Goal: Book appointment/travel/reservation

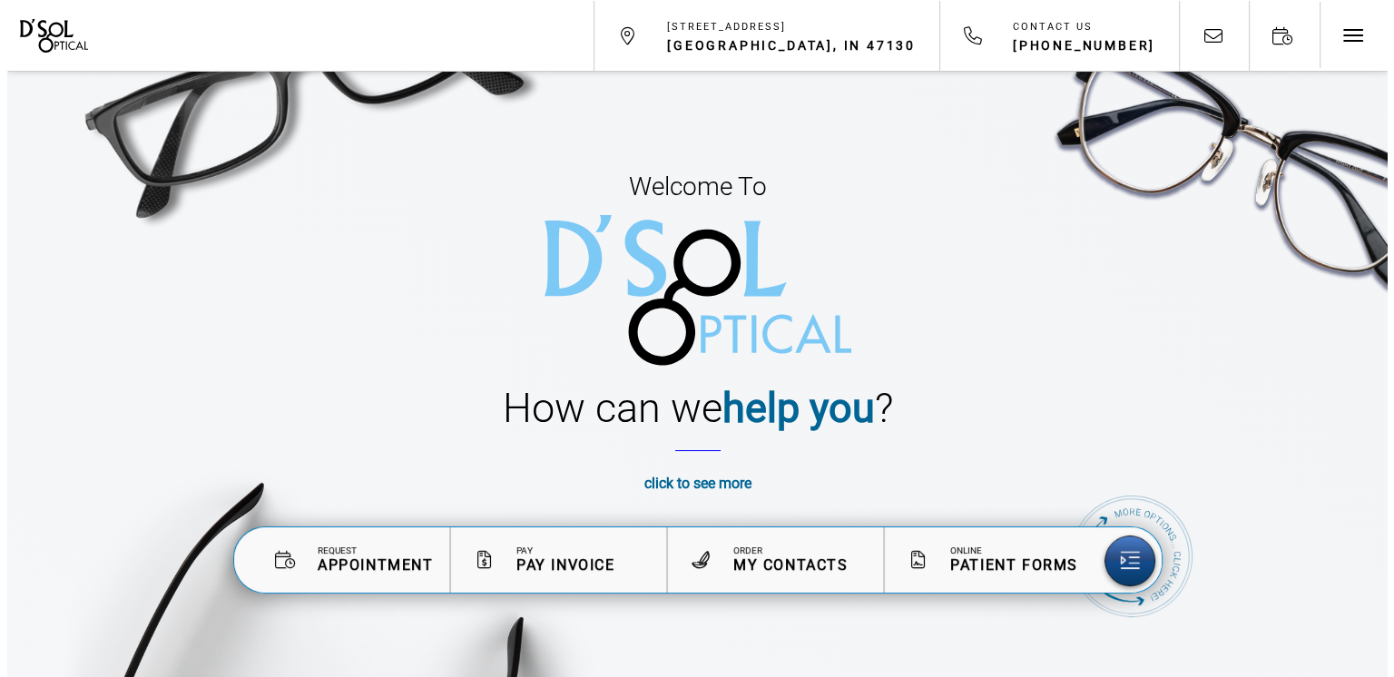
scroll to position [91, 0]
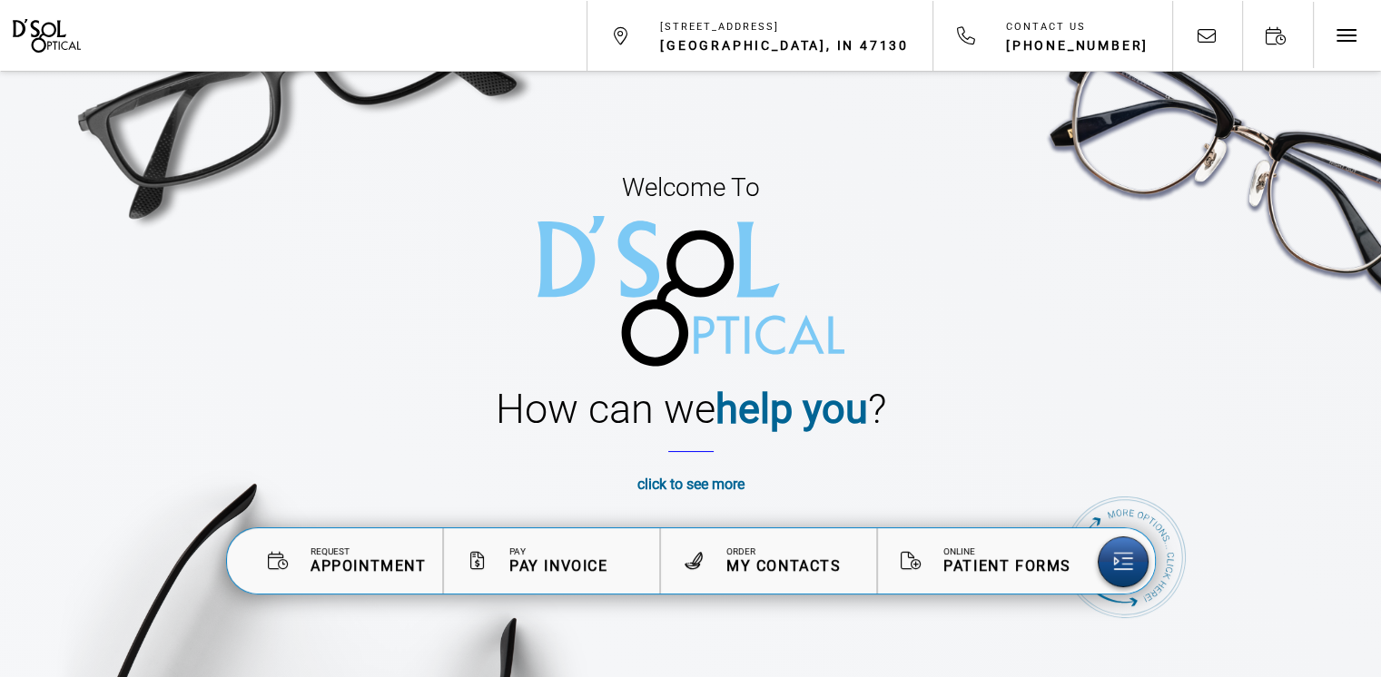
click at [973, 562] on span "Patient Forms" at bounding box center [1007, 565] width 128 height 17
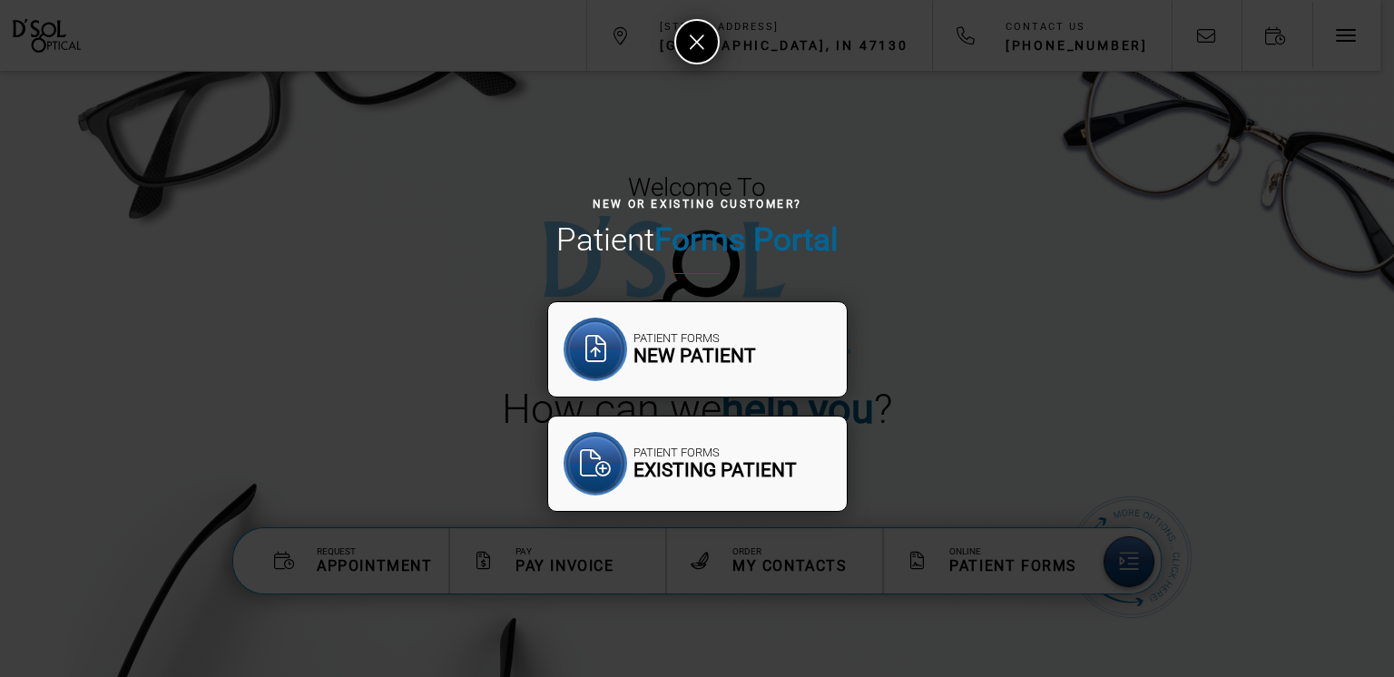
click at [705, 353] on span "New Patient" at bounding box center [695, 356] width 123 height 23
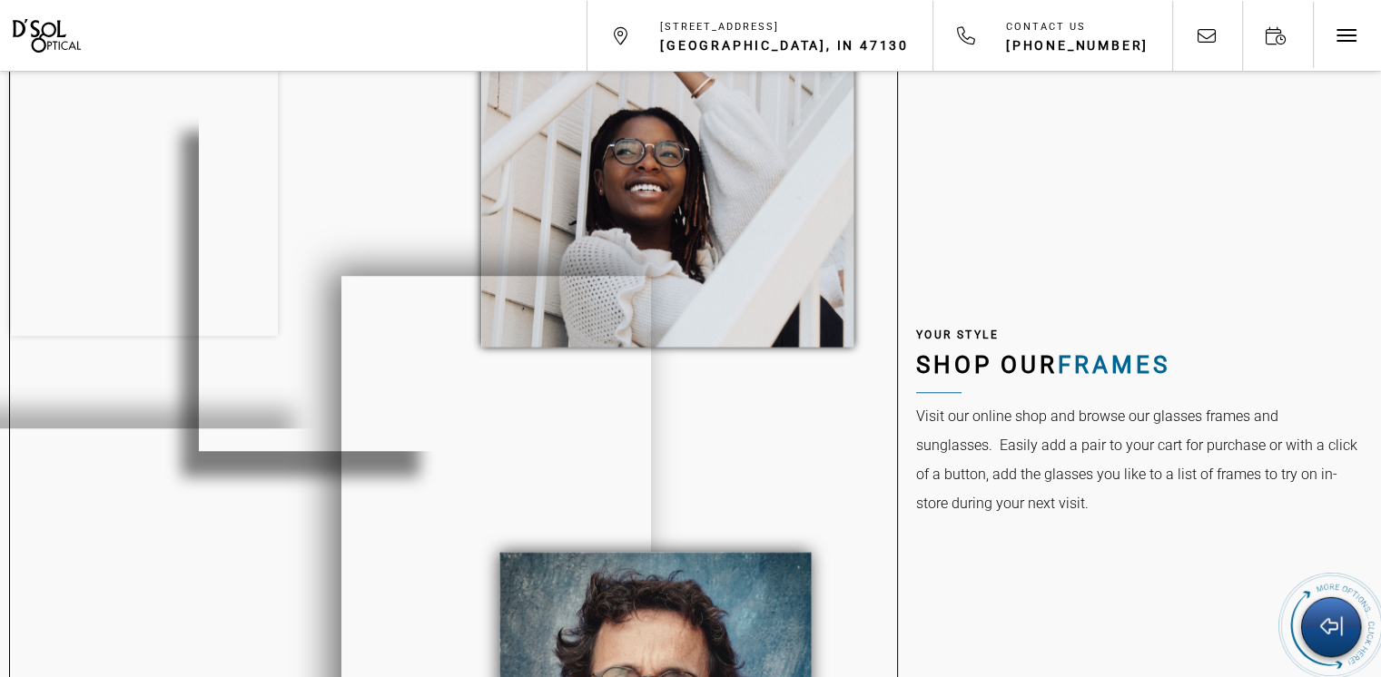
scroll to position [1452, 0]
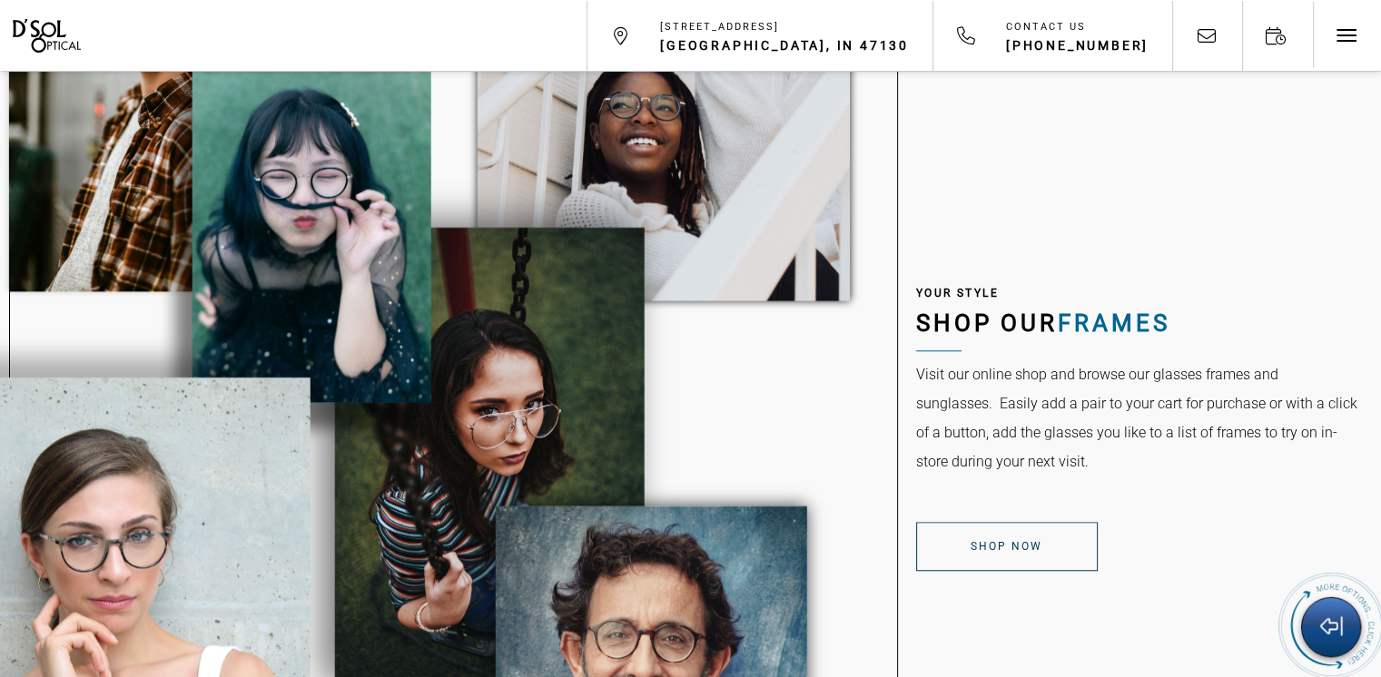
click at [1013, 549] on span "Shop Now" at bounding box center [1006, 546] width 72 height 13
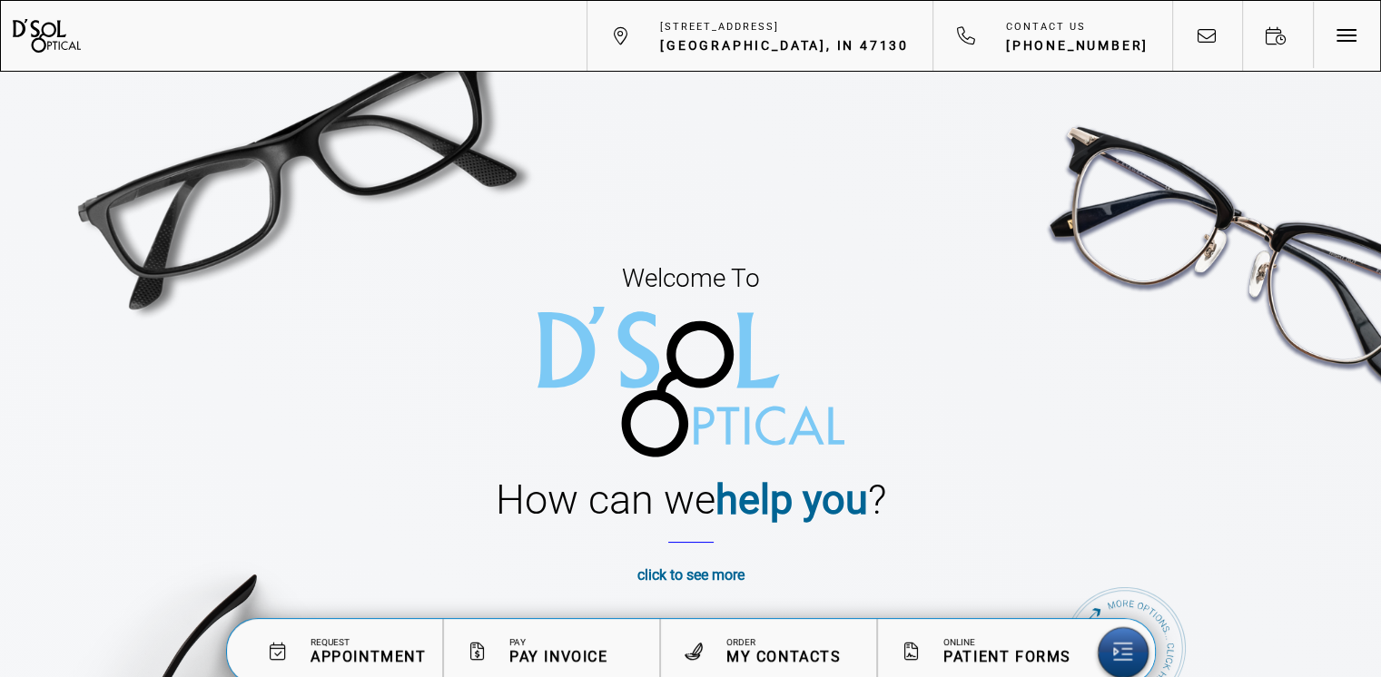
click at [370, 644] on span "Request" at bounding box center [368, 642] width 116 height 11
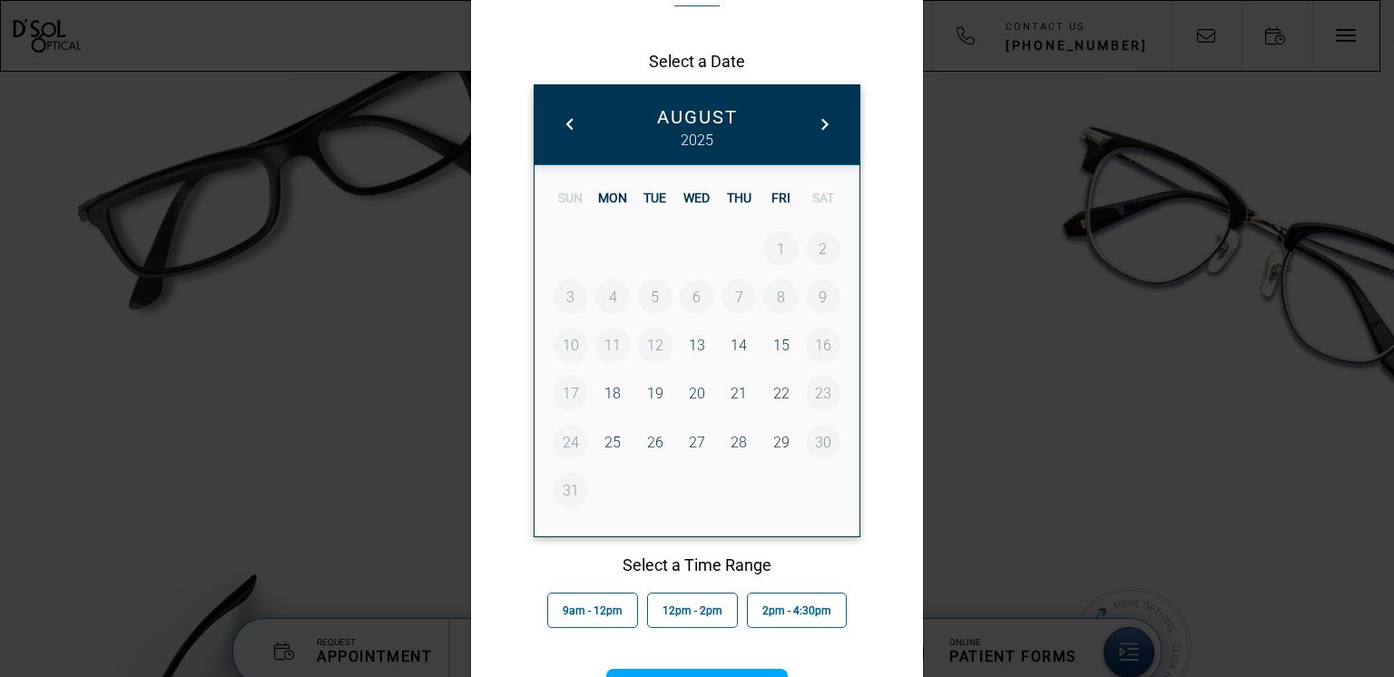
scroll to position [290, 0]
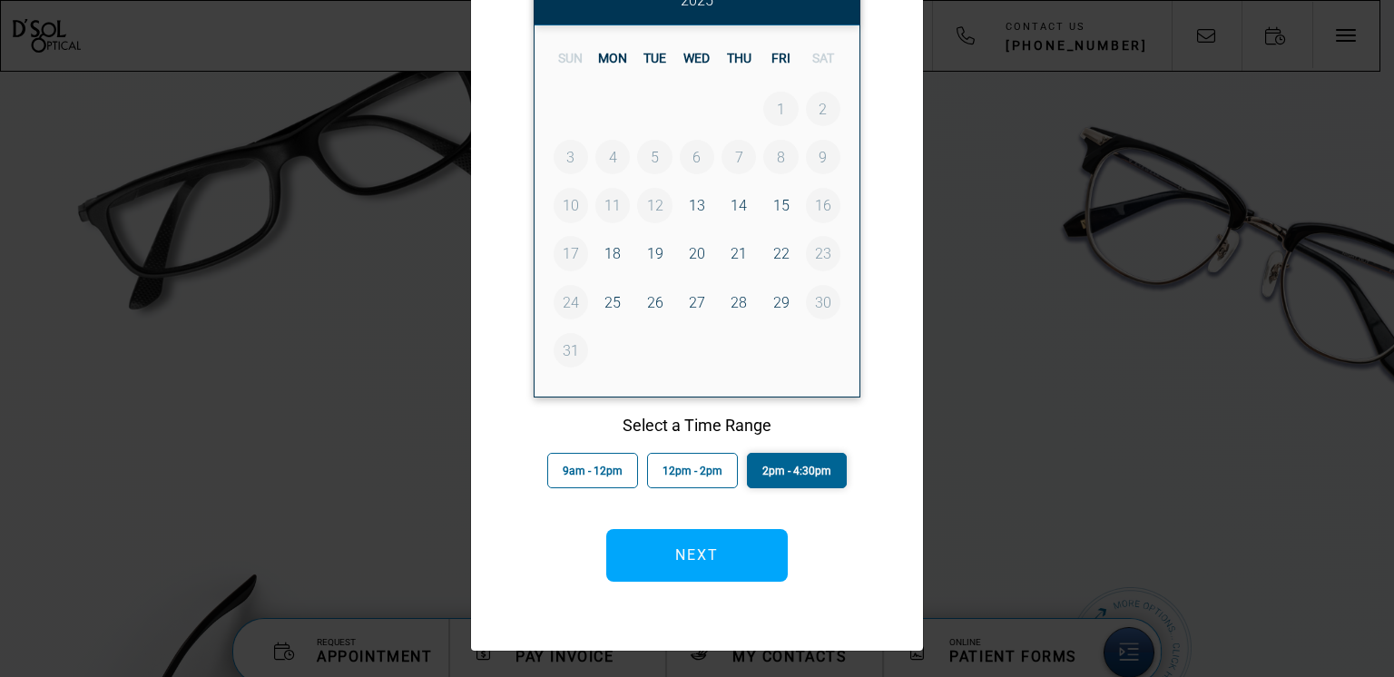
click at [791, 479] on button "2pm - 4:30pm" at bounding box center [797, 470] width 100 height 35
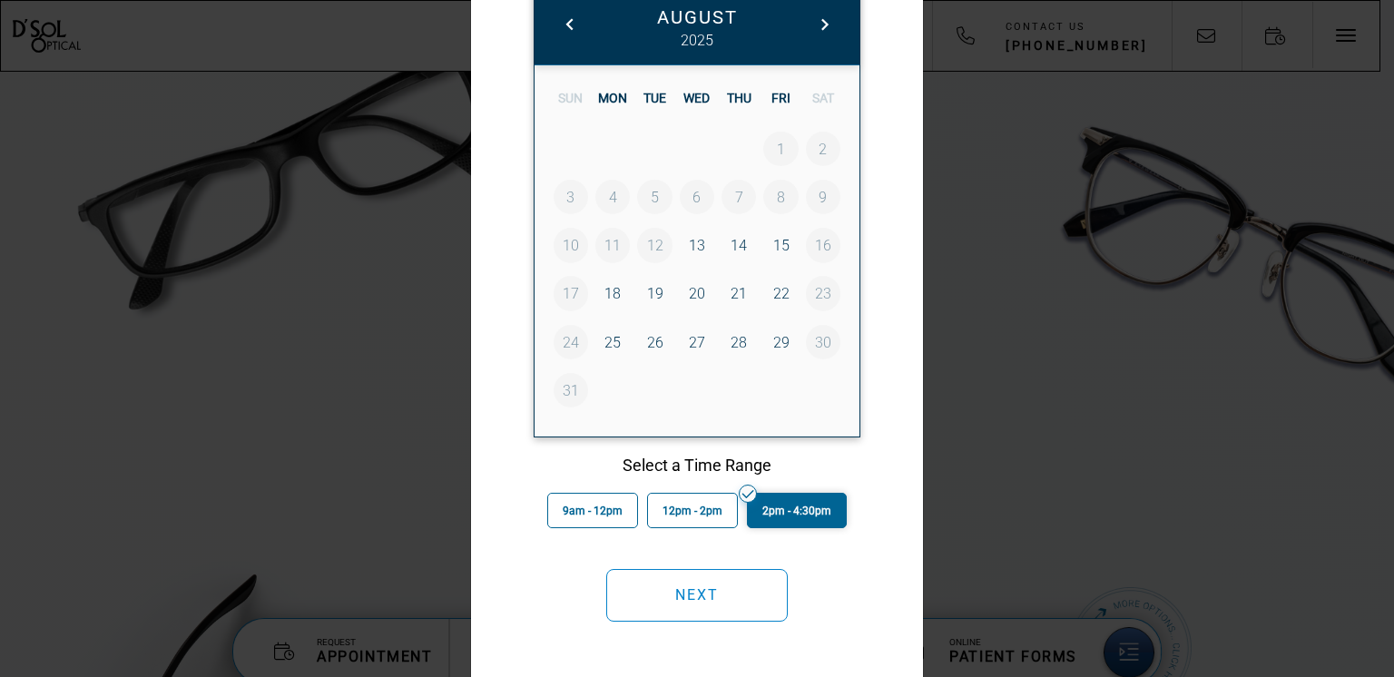
click at [719, 589] on button "Next" at bounding box center [697, 595] width 182 height 53
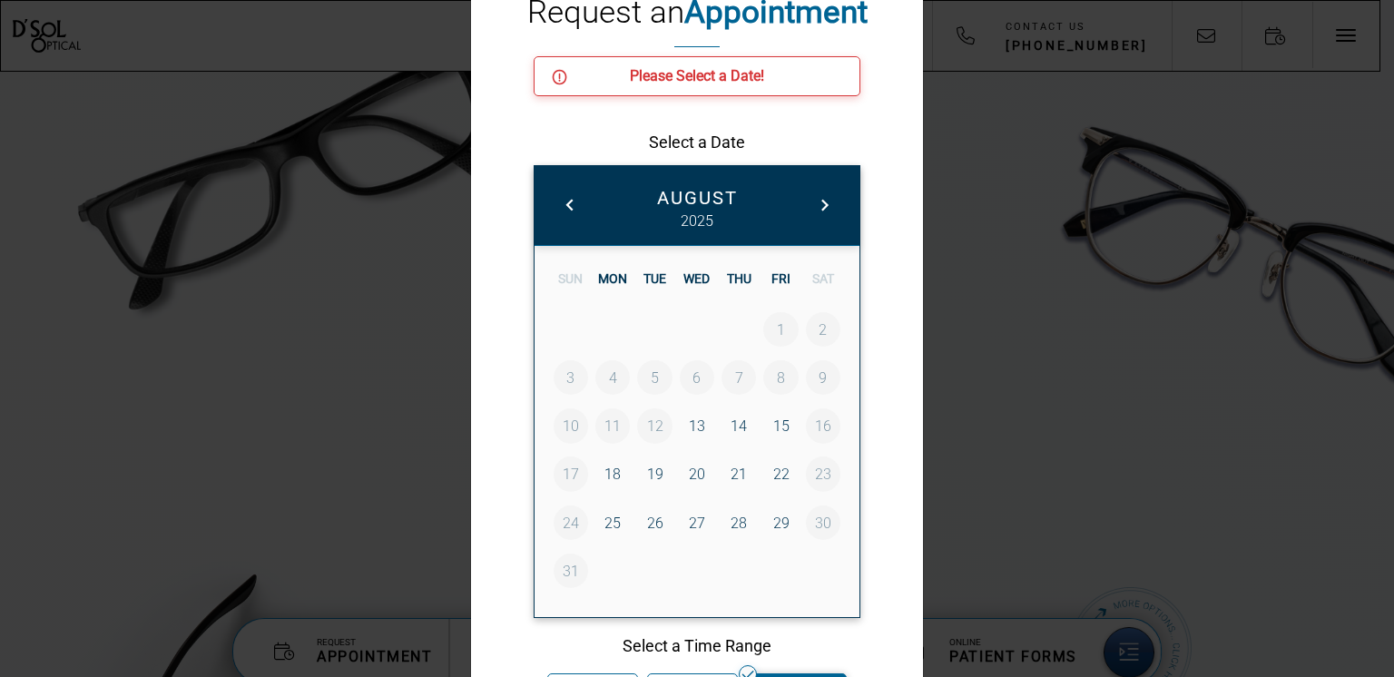
scroll to position [108, 0]
click at [693, 427] on link "13" at bounding box center [697, 426] width 34 height 34
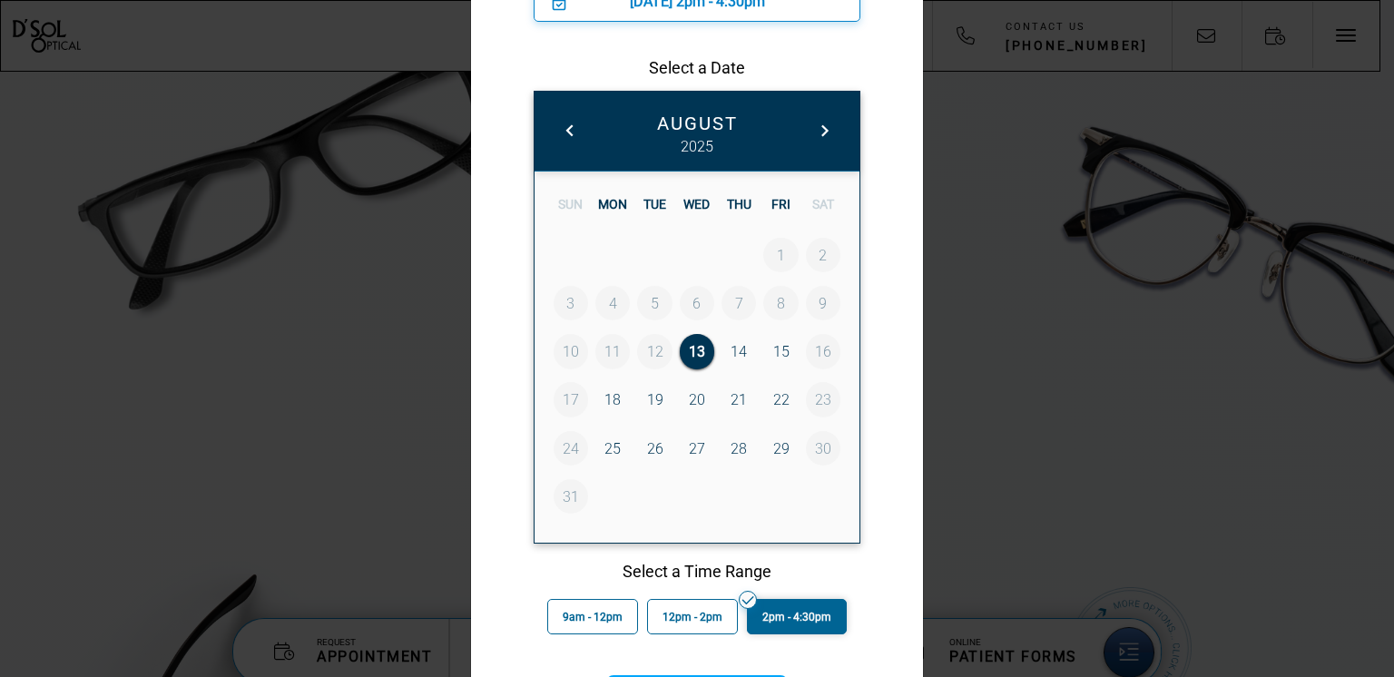
scroll to position [329, 0]
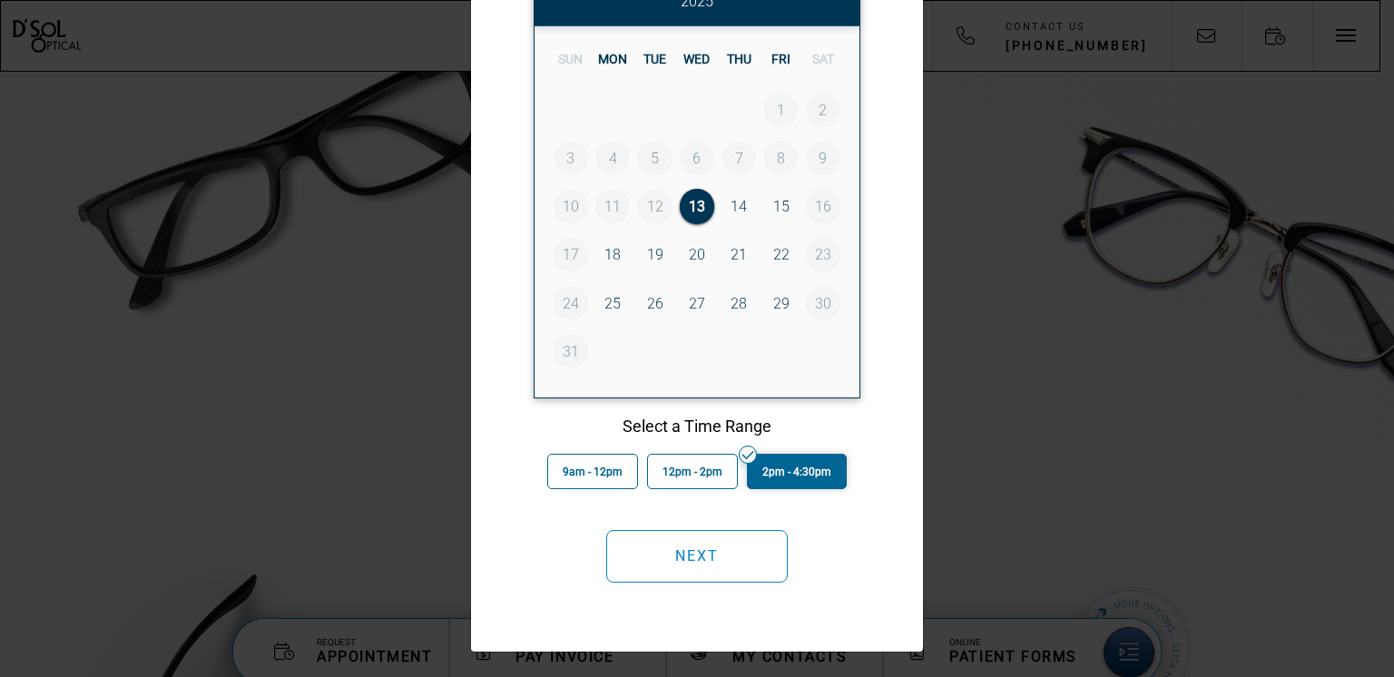
click at [727, 551] on button "Next" at bounding box center [697, 556] width 182 height 53
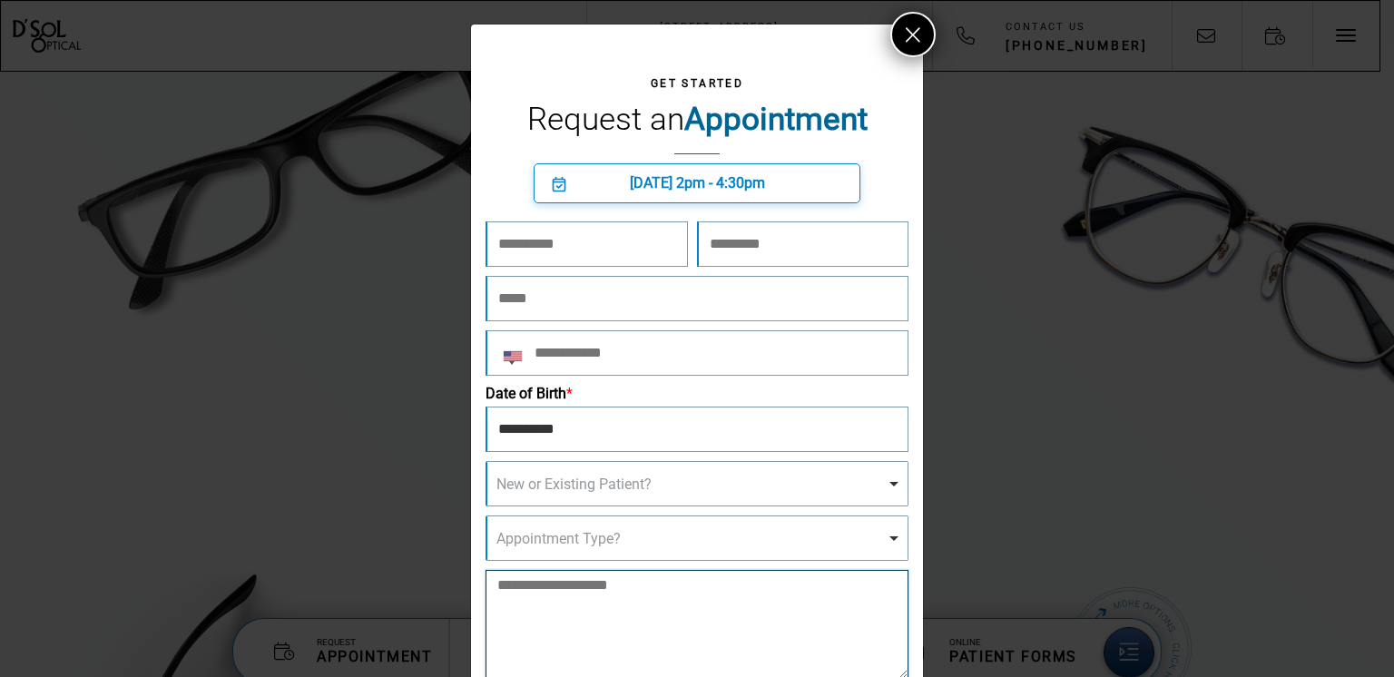
scroll to position [0, 0]
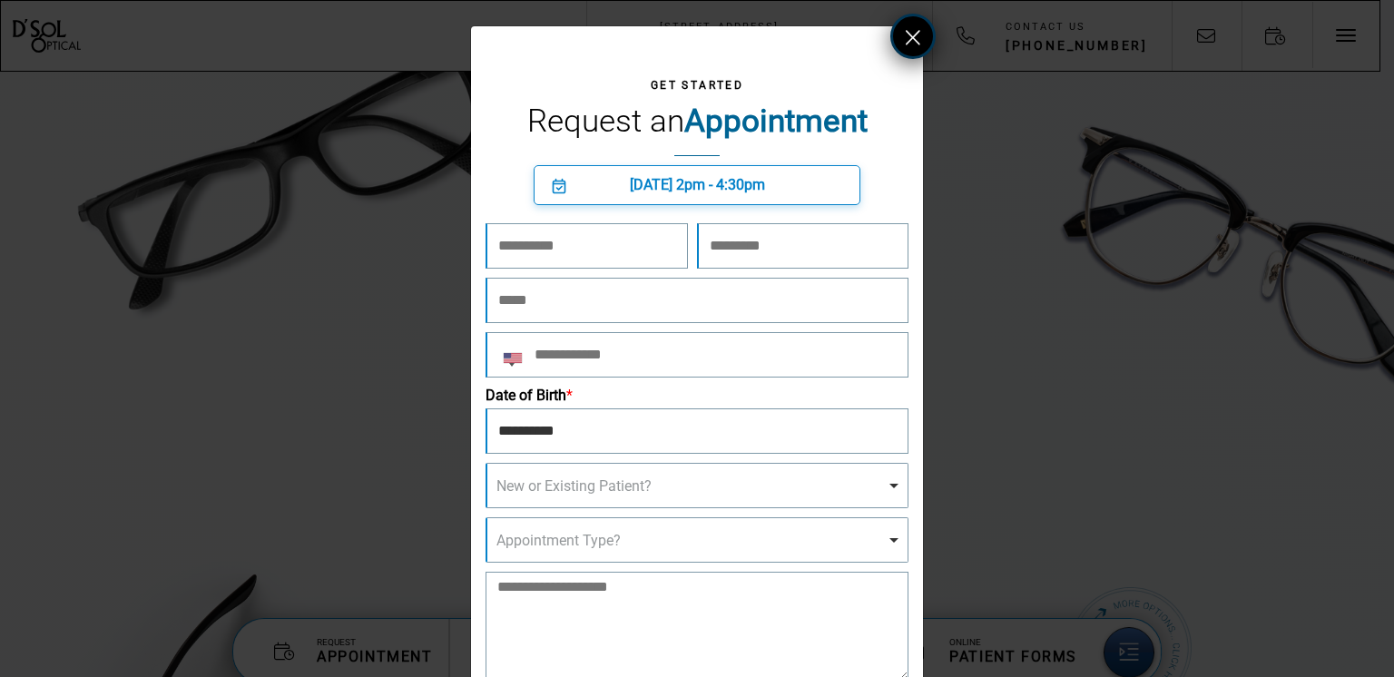
click at [890, 43] on button at bounding box center [912, 36] width 45 height 45
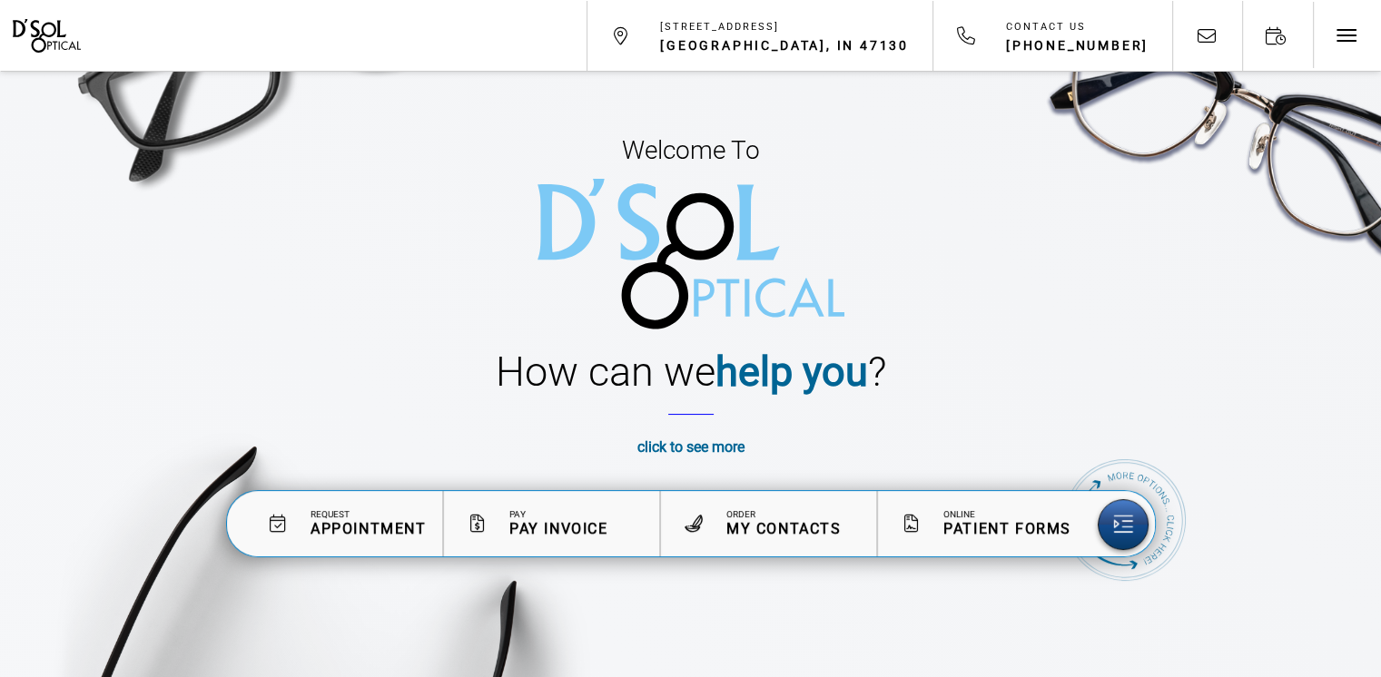
scroll to position [280, 0]
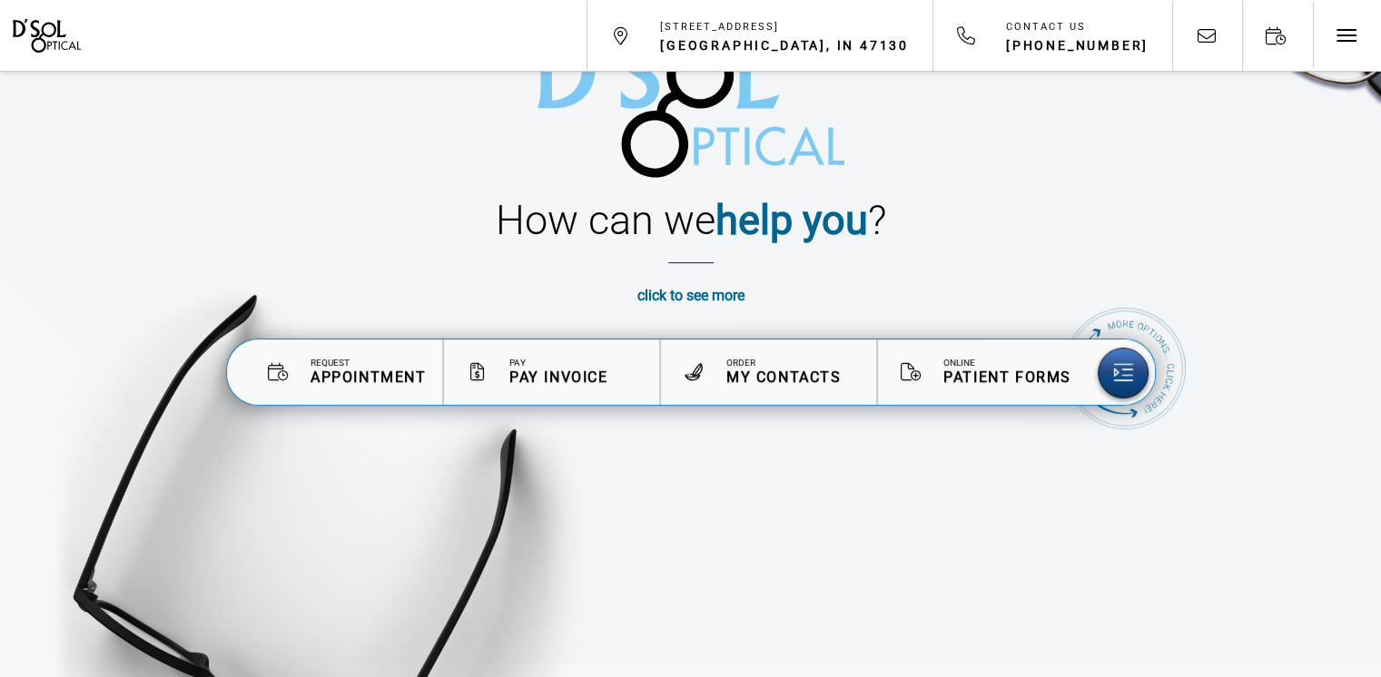
click at [989, 378] on span "Patient Forms" at bounding box center [1007, 376] width 128 height 17
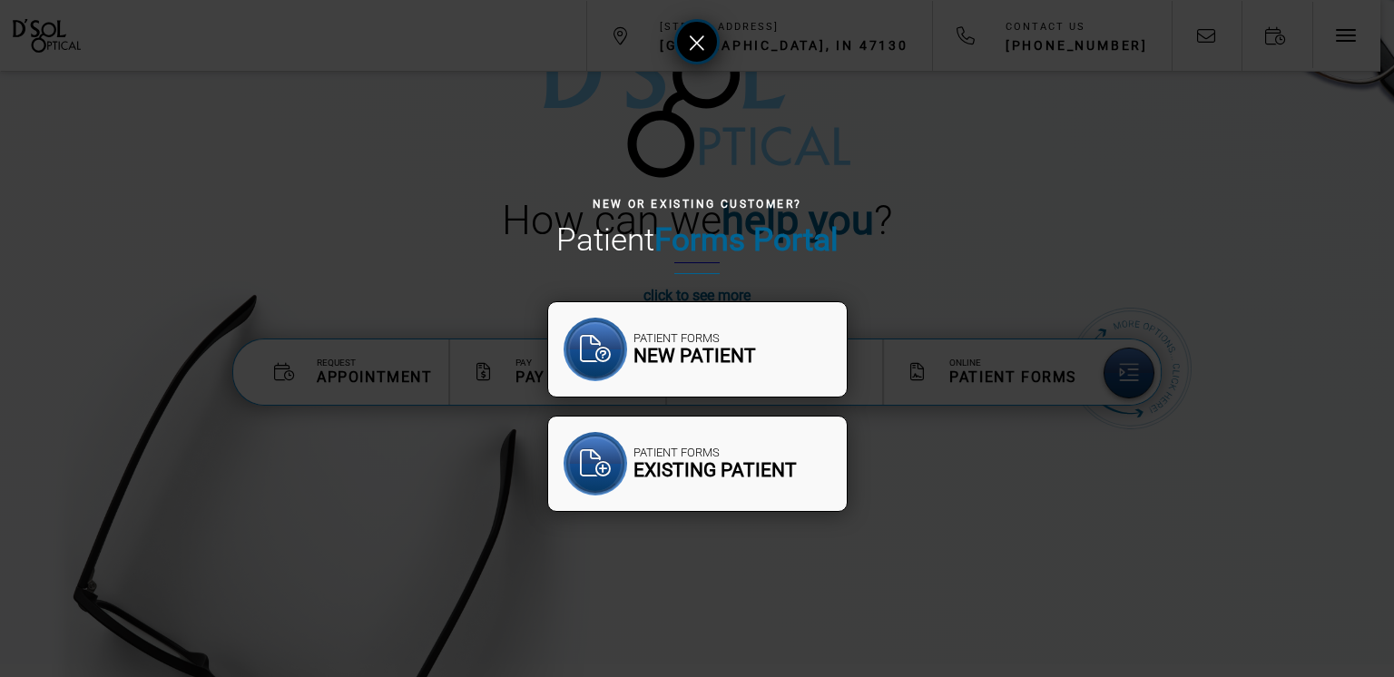
click at [694, 41] on icon at bounding box center [697, 43] width 15 height 23
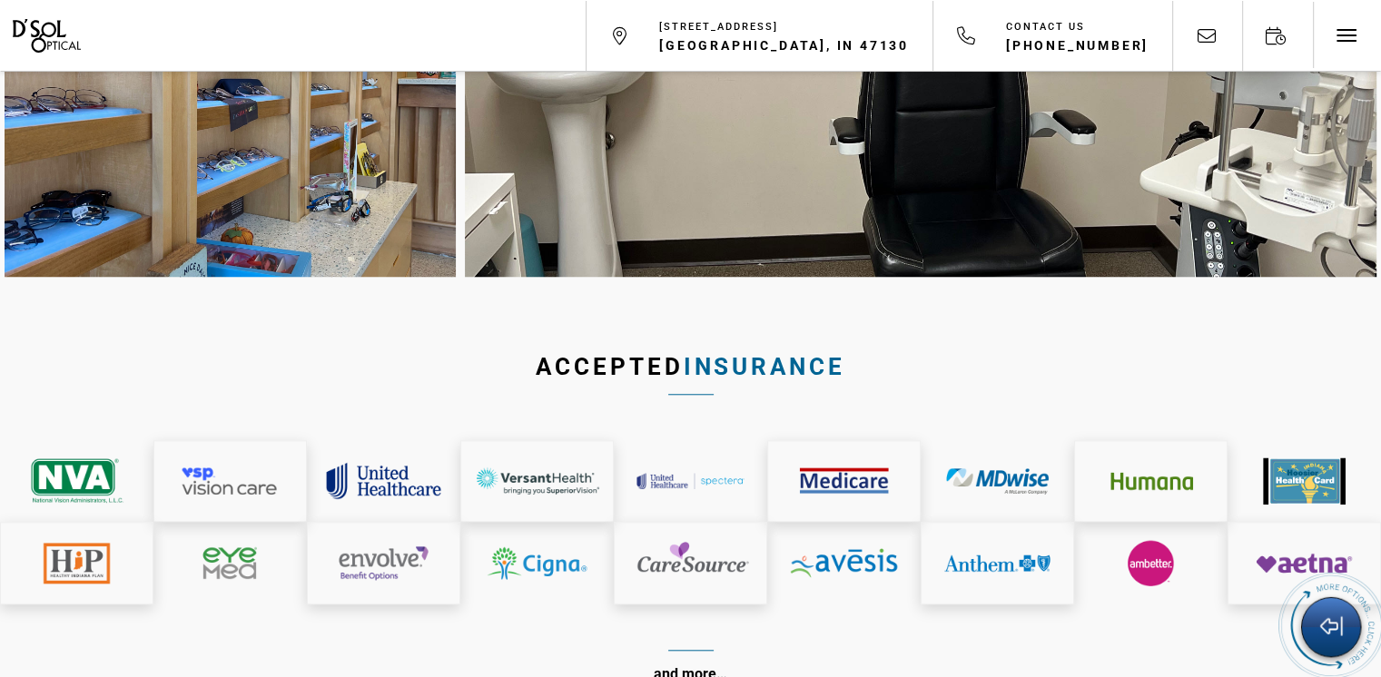
scroll to position [8630, 0]
